Goal: Information Seeking & Learning: Check status

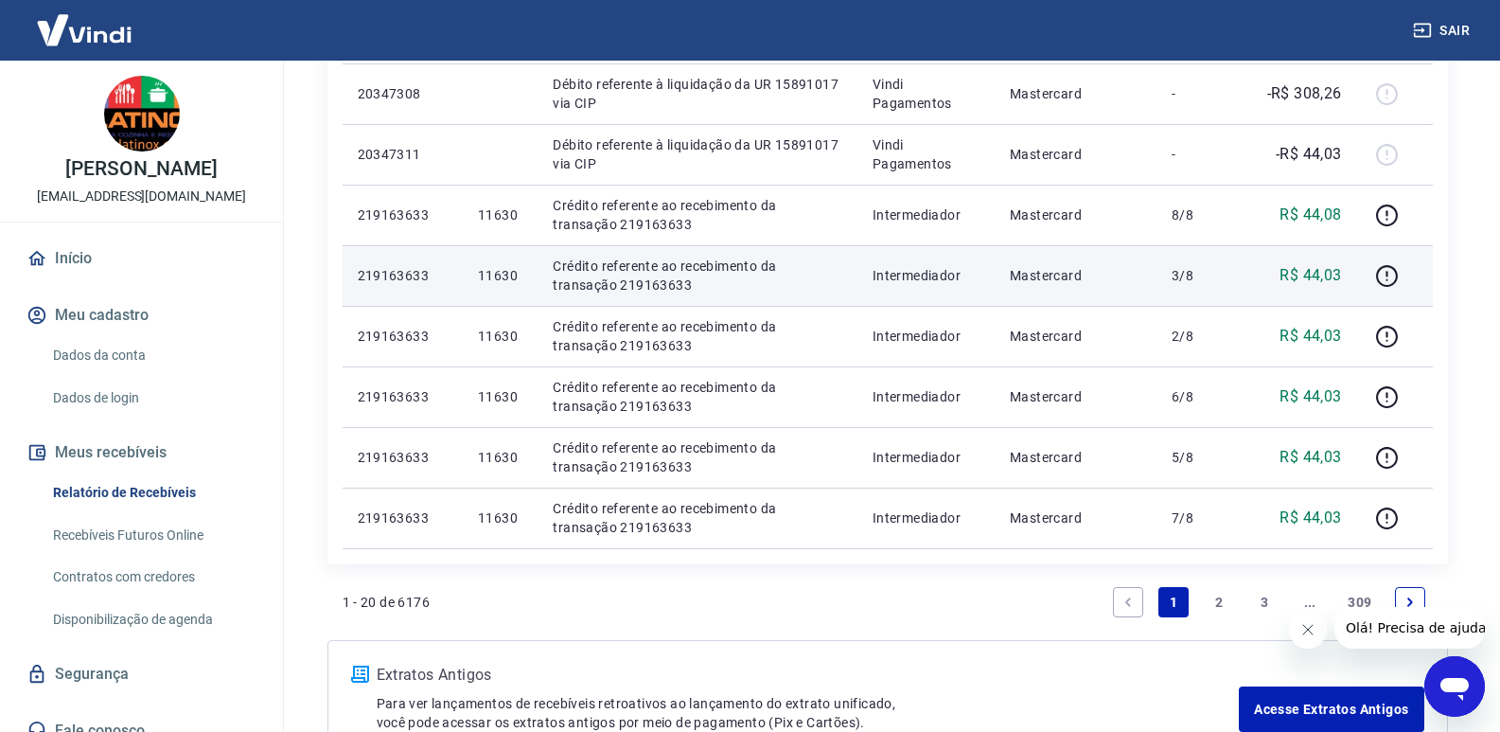
scroll to position [1360, 0]
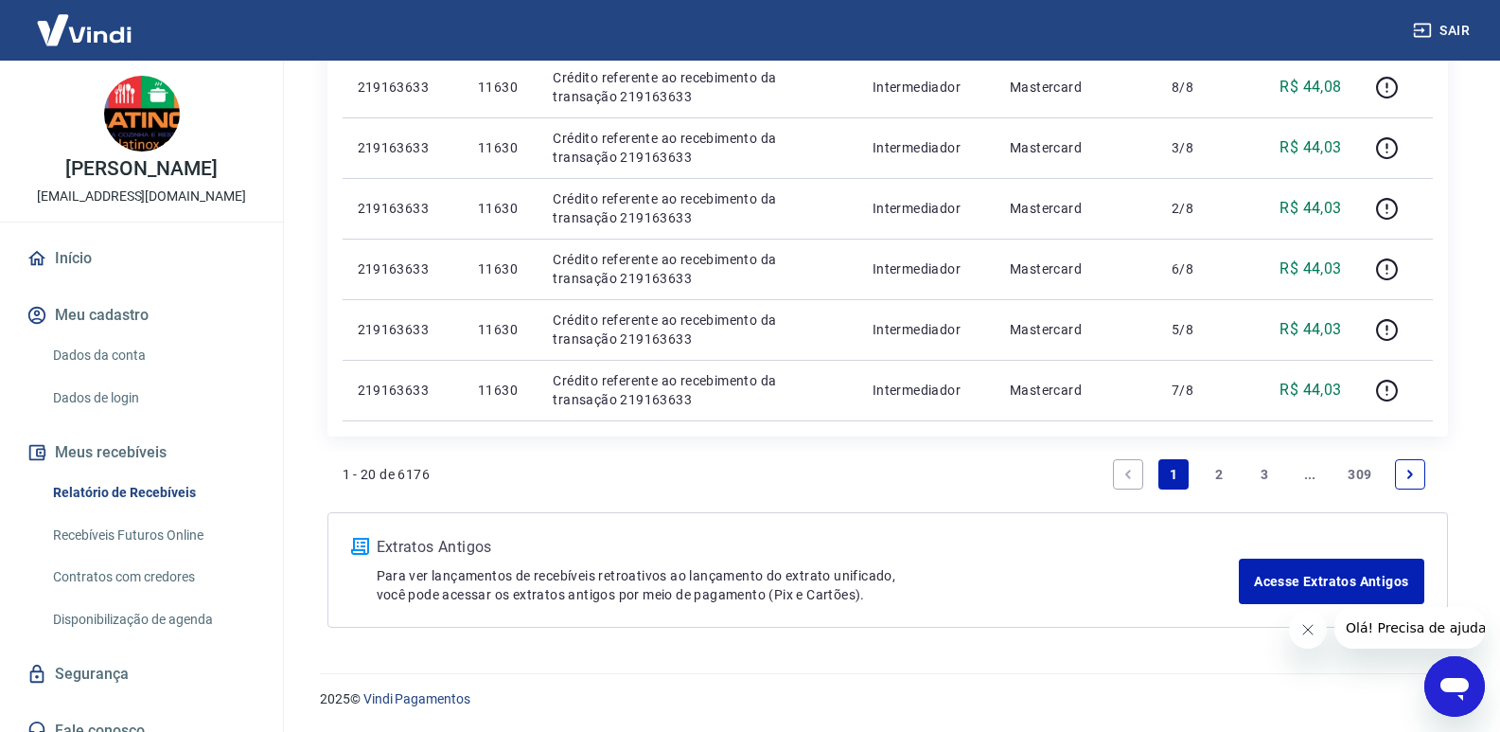
click at [1221, 476] on link "2" at bounding box center [1219, 474] width 30 height 30
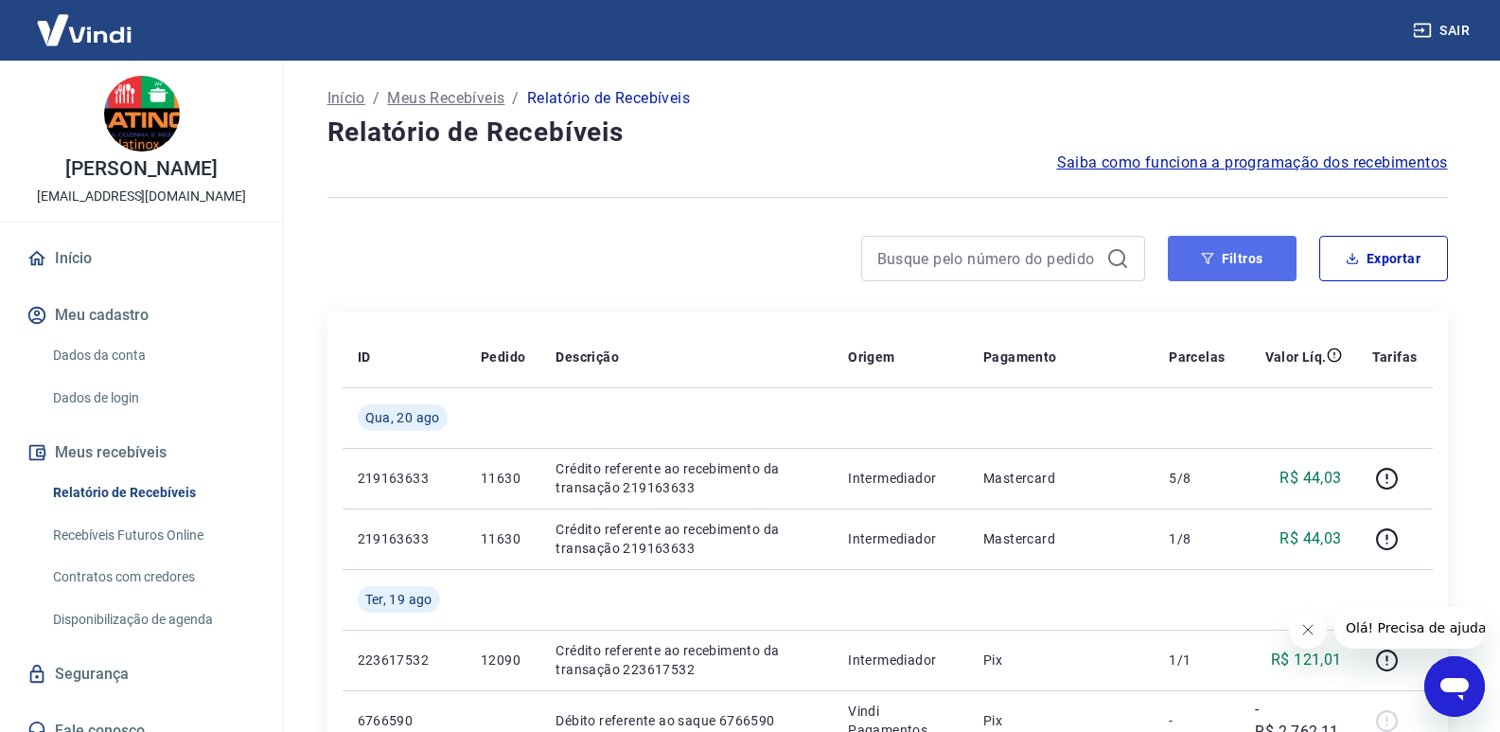
click at [1235, 251] on button "Filtros" at bounding box center [1232, 258] width 129 height 45
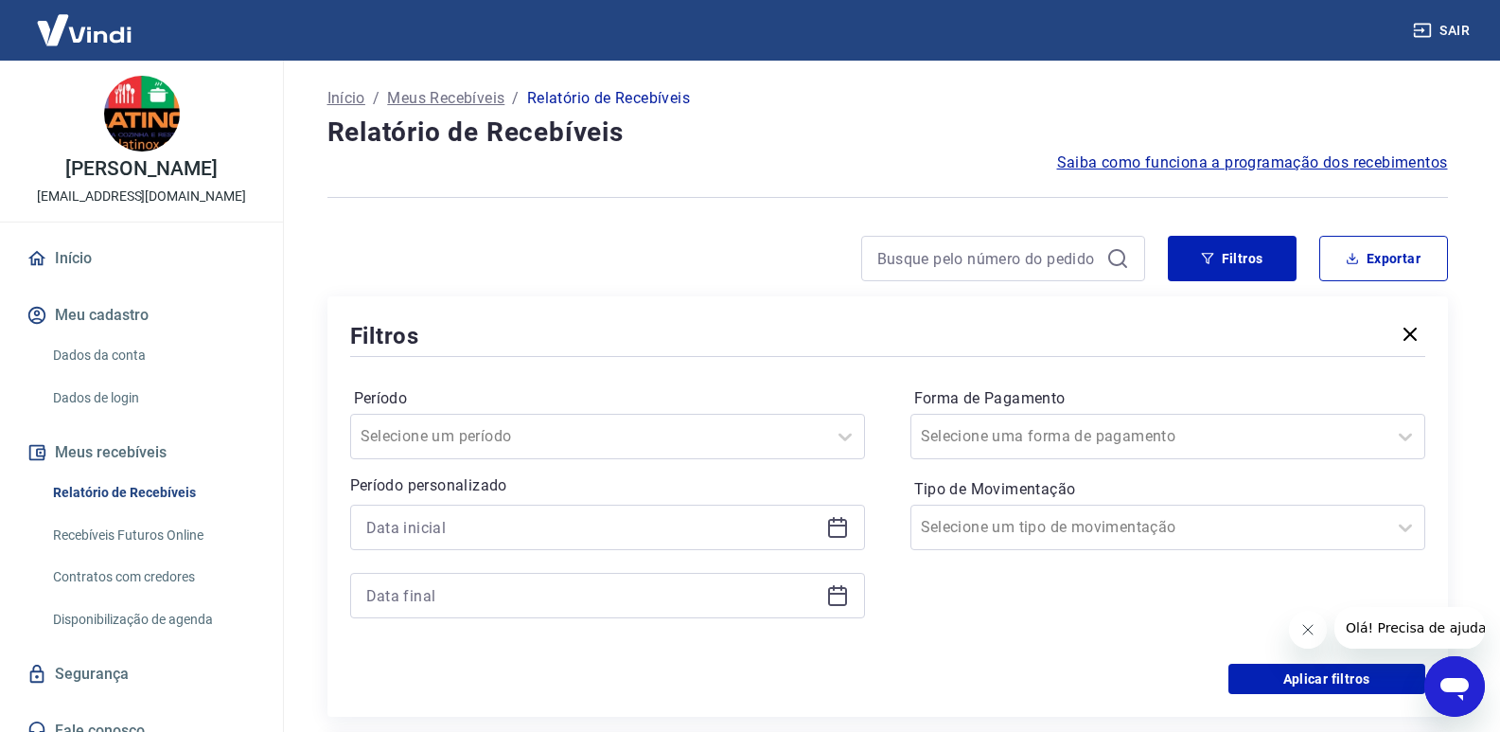
click at [830, 523] on icon at bounding box center [837, 527] width 23 height 23
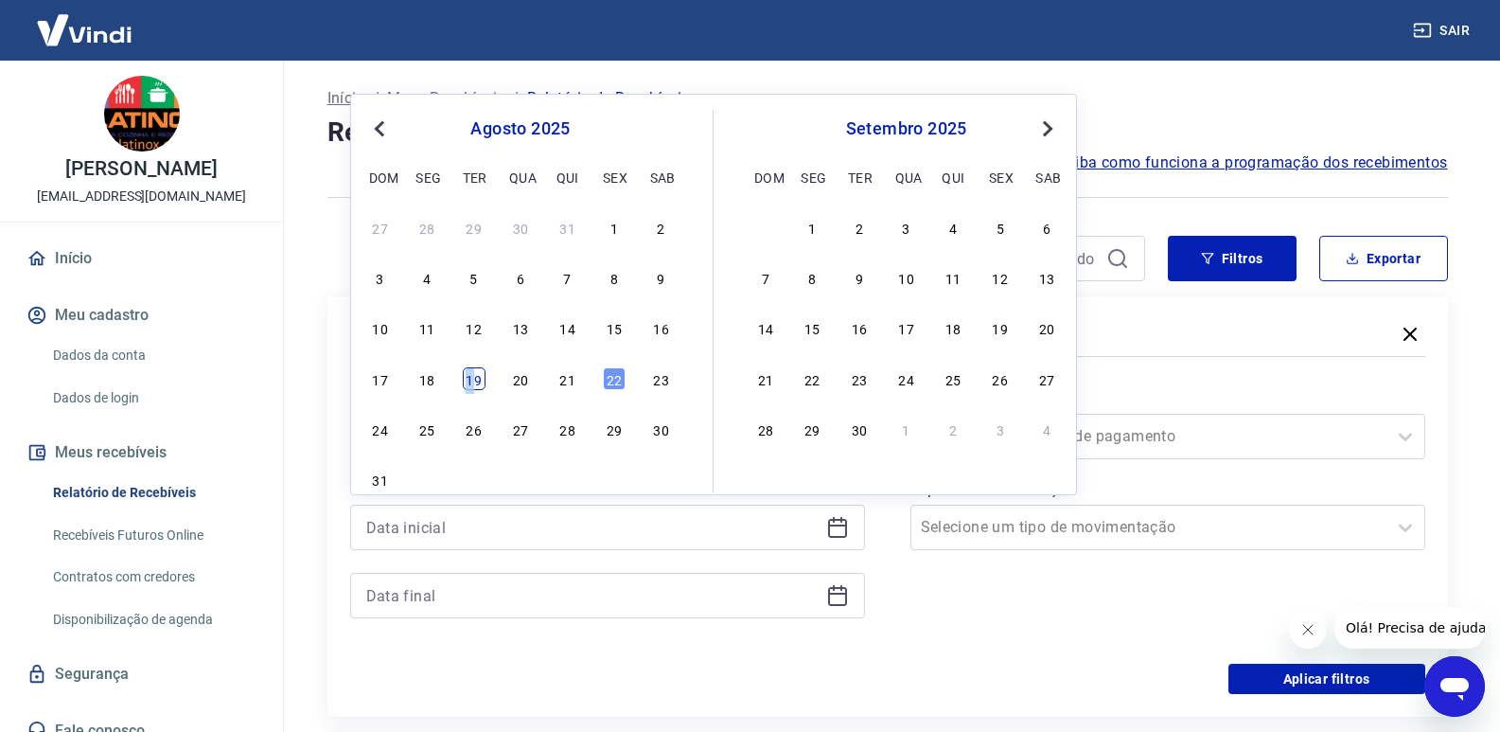
click at [471, 374] on div "19" at bounding box center [474, 378] width 23 height 23
type input "[DATE]"
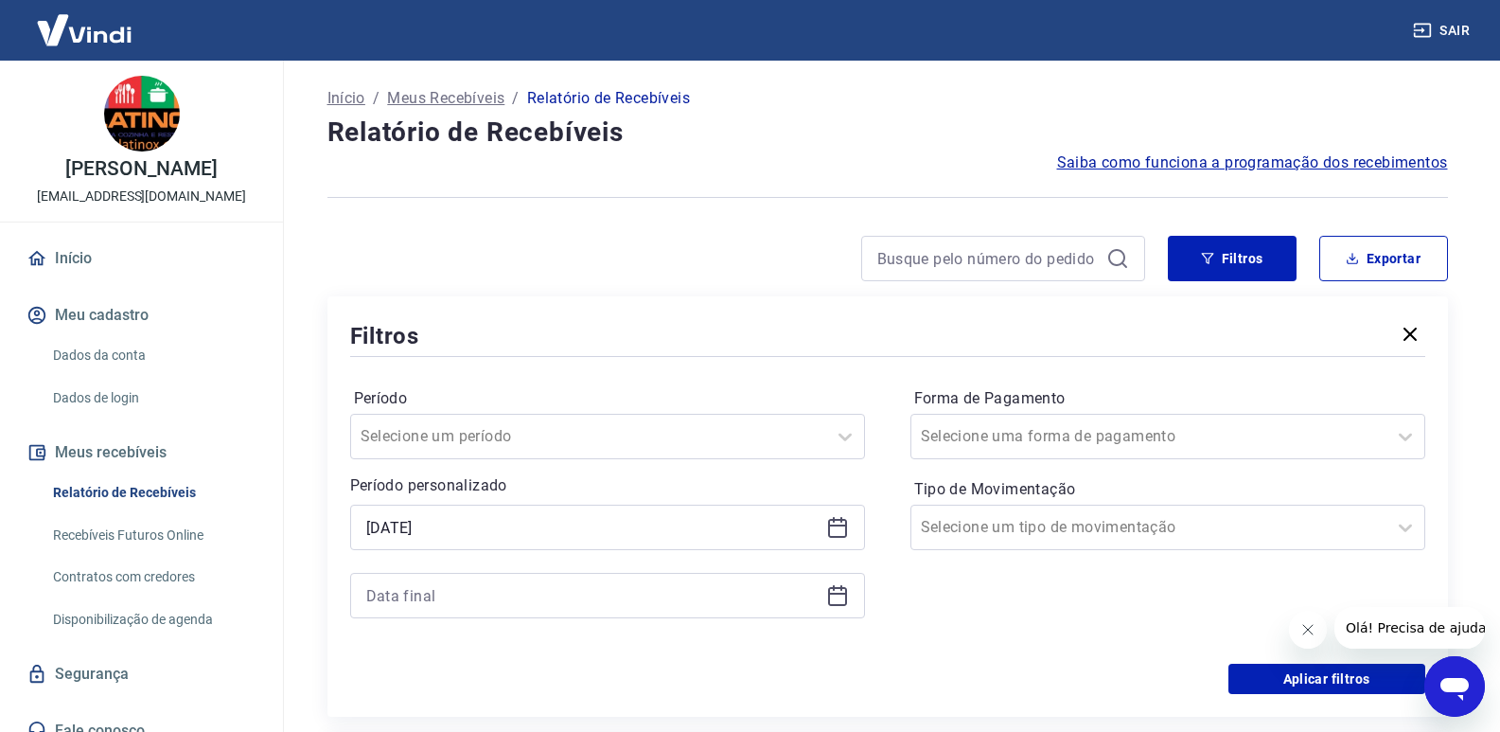
click at [838, 595] on icon at bounding box center [837, 595] width 23 height 23
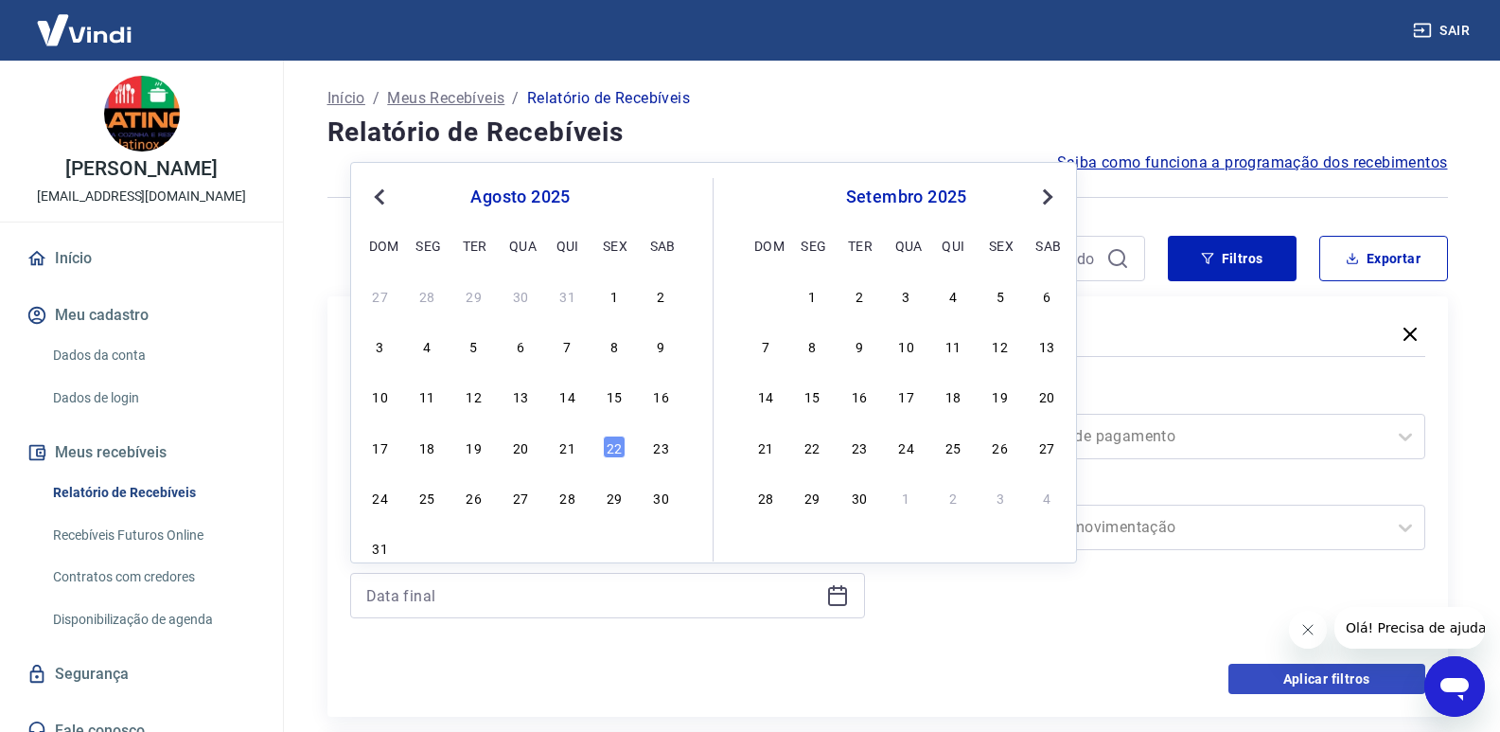
drag, startPoint x: 517, startPoint y: 446, endPoint x: 1263, endPoint y: 672, distance: 780.2
click at [518, 446] on div "20" at bounding box center [520, 446] width 23 height 23
type input "[DATE]"
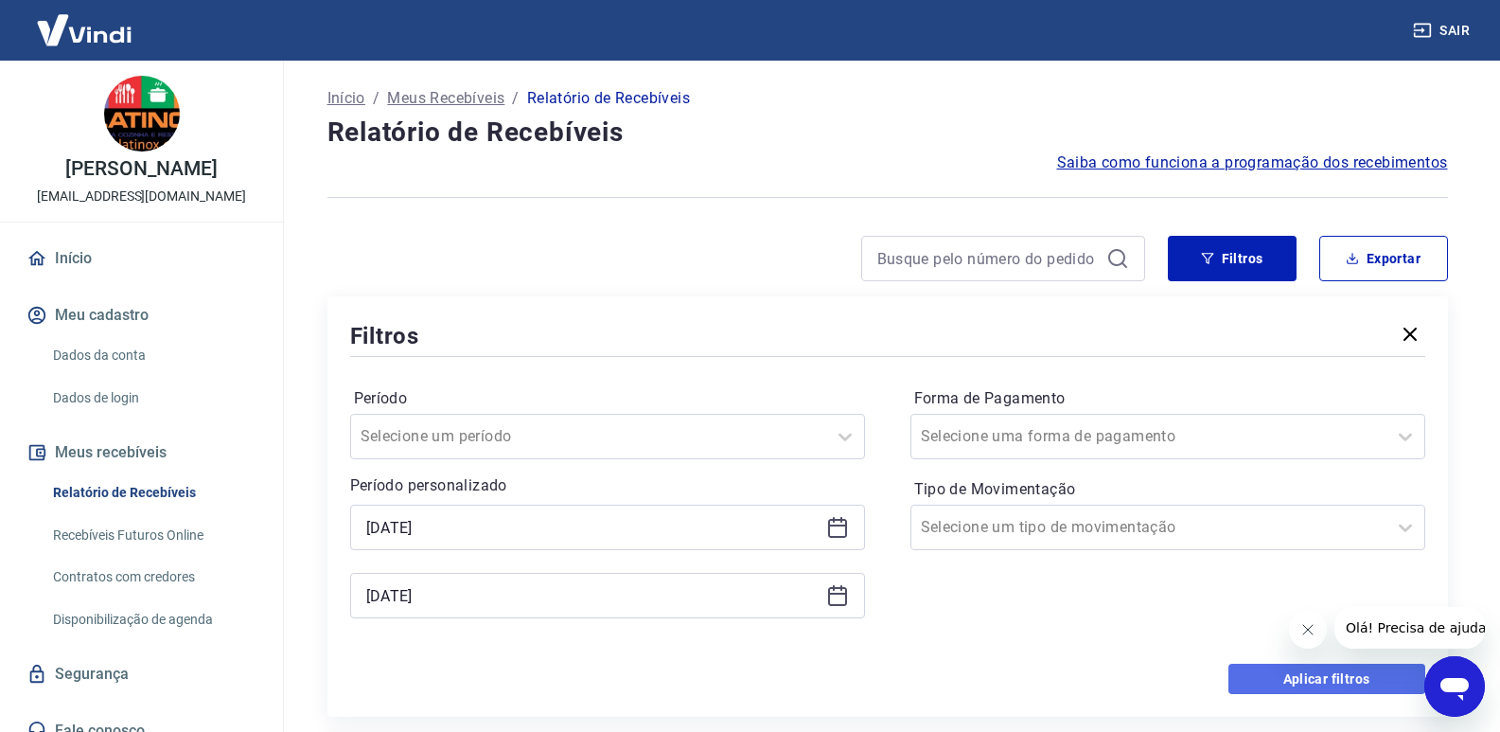
click at [1265, 673] on button "Aplicar filtros" at bounding box center [1326, 678] width 197 height 30
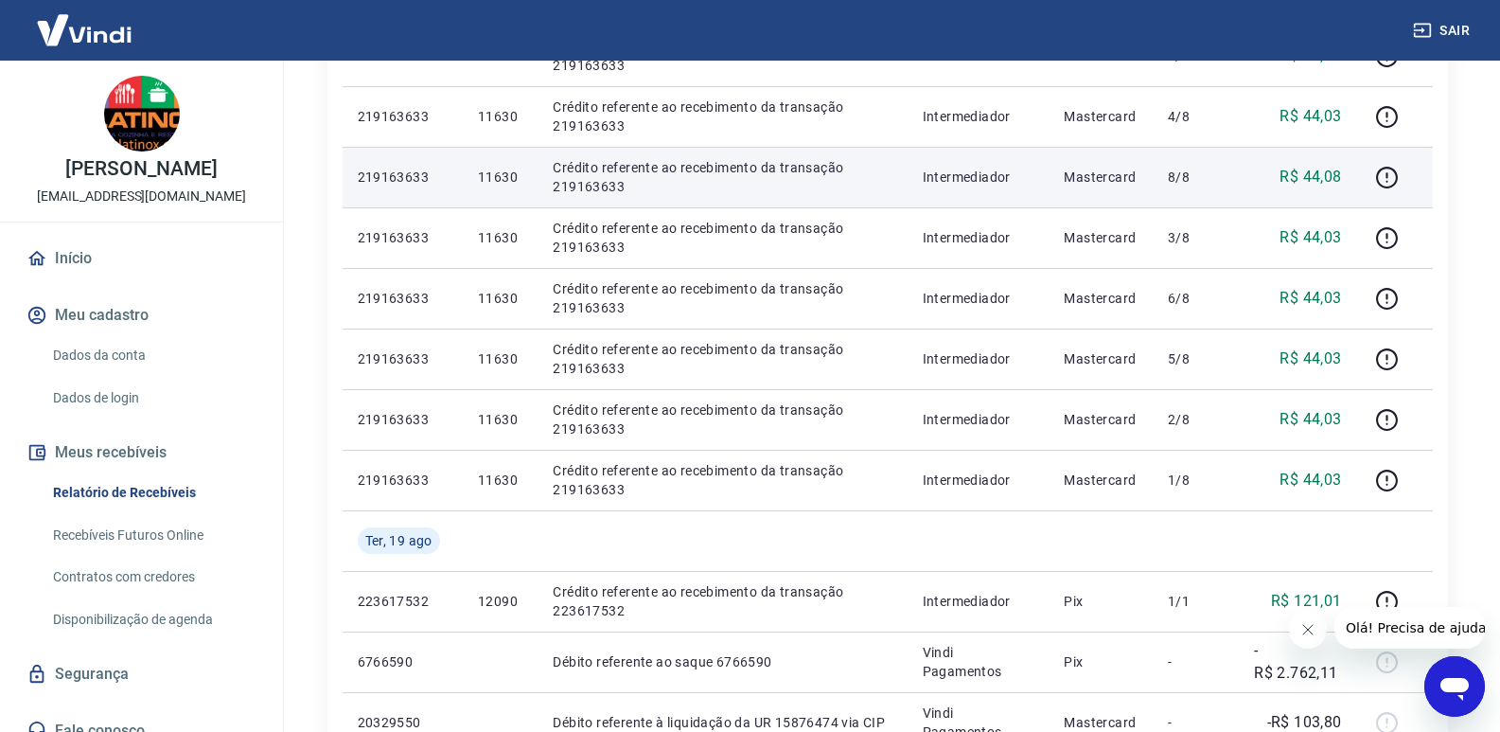
scroll to position [663, 0]
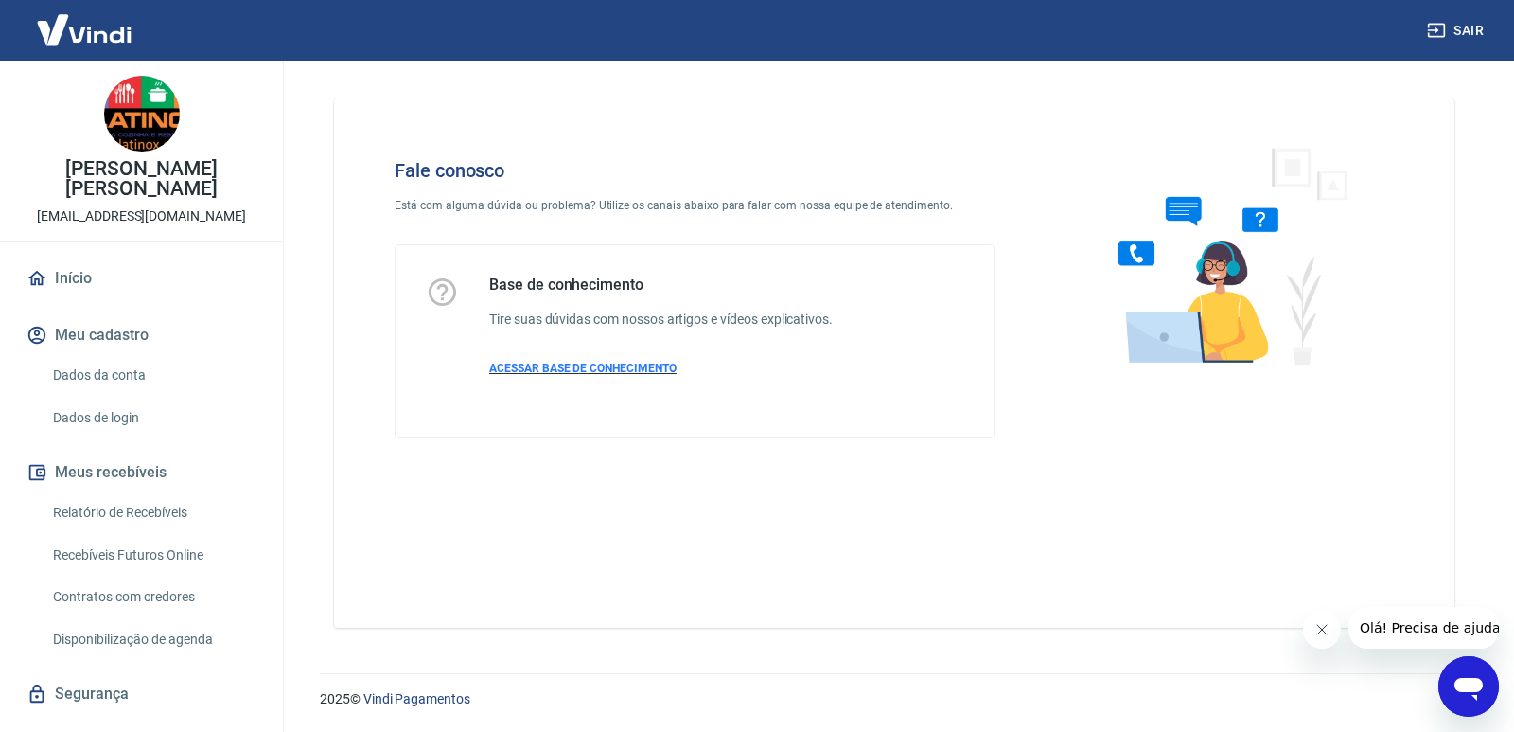
click at [583, 365] on span "ACESSAR BASE DE CONHECIMENTO" at bounding box center [582, 368] width 187 height 13
